Goal: Task Accomplishment & Management: Use online tool/utility

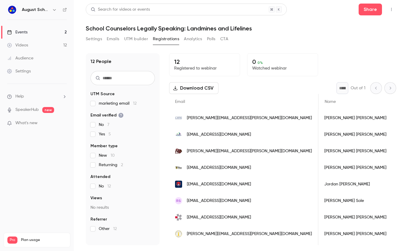
scroll to position [0, 68]
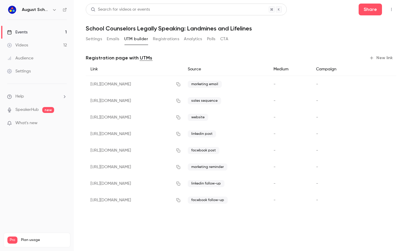
click at [164, 40] on button "Registrations" at bounding box center [166, 38] width 26 height 9
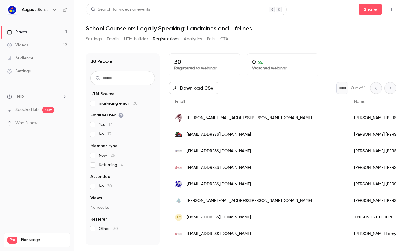
click at [53, 10] on icon "button" at bounding box center [54, 9] width 5 height 5
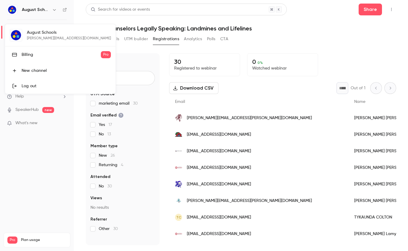
click at [53, 10] on div at bounding box center [204, 125] width 408 height 251
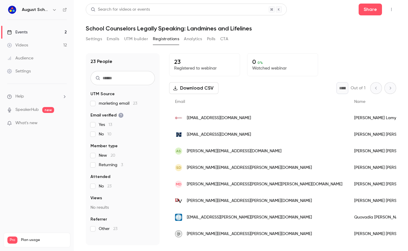
click at [130, 41] on button "UTM builder" at bounding box center [136, 38] width 24 height 9
